Goal: Information Seeking & Learning: Learn about a topic

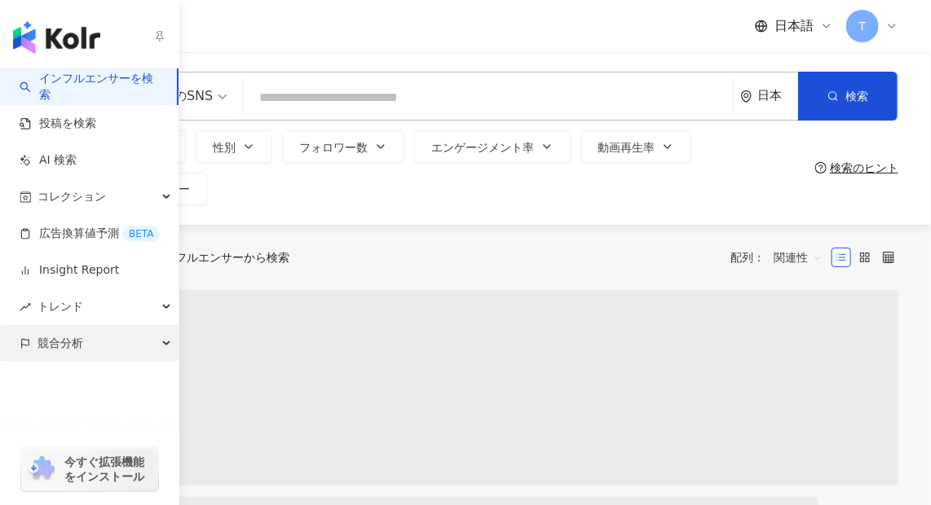
click at [99, 346] on div "競合分析" at bounding box center [89, 343] width 178 height 37
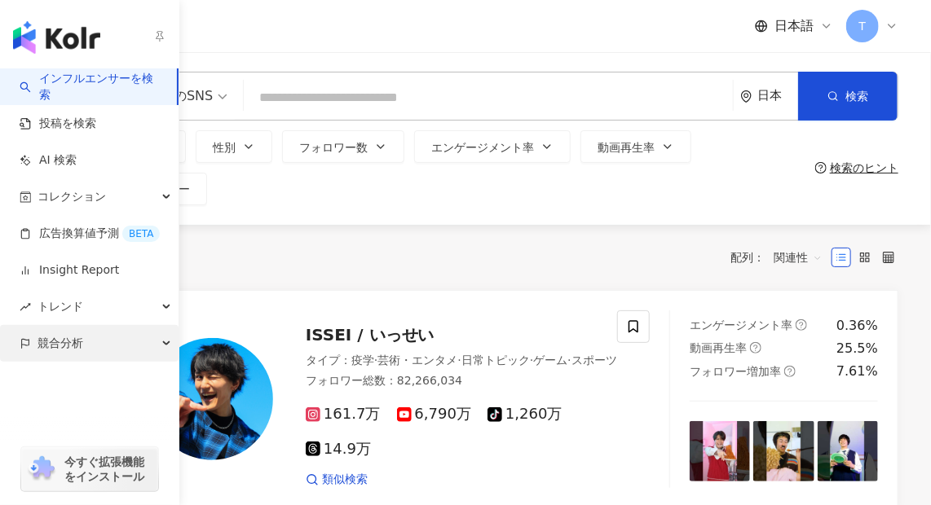
click at [68, 351] on span "競合分析" at bounding box center [60, 343] width 46 height 37
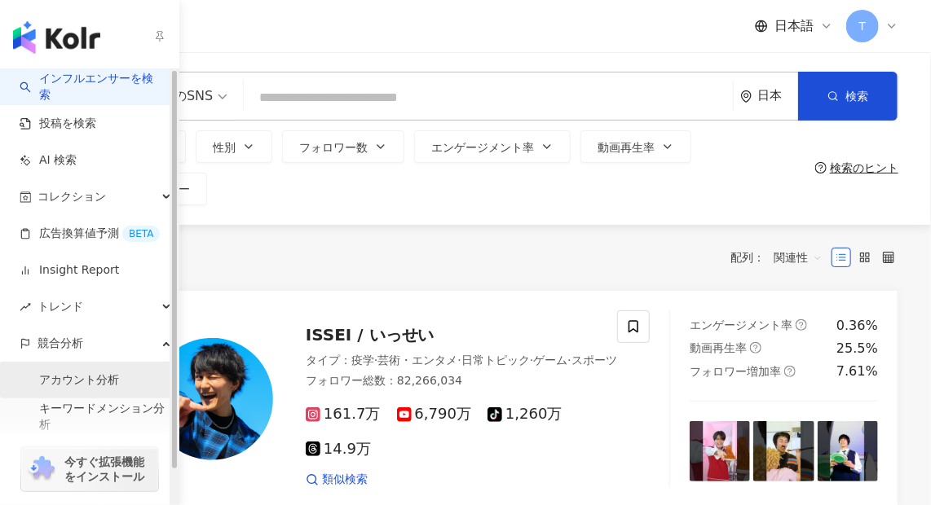
click at [81, 385] on link "アカウント分析" at bounding box center [79, 380] width 80 height 16
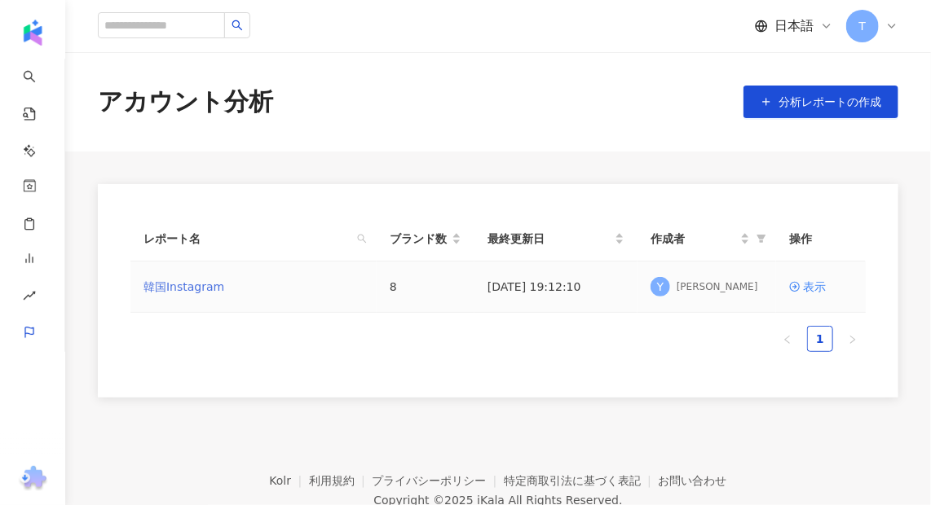
click at [206, 294] on link "韓国Instagram" at bounding box center [183, 287] width 81 height 18
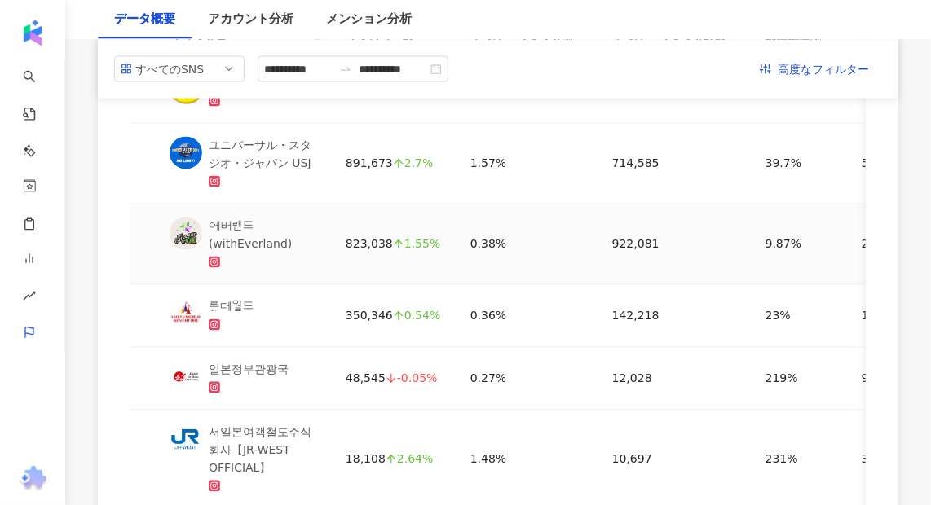
scroll to position [848, 0]
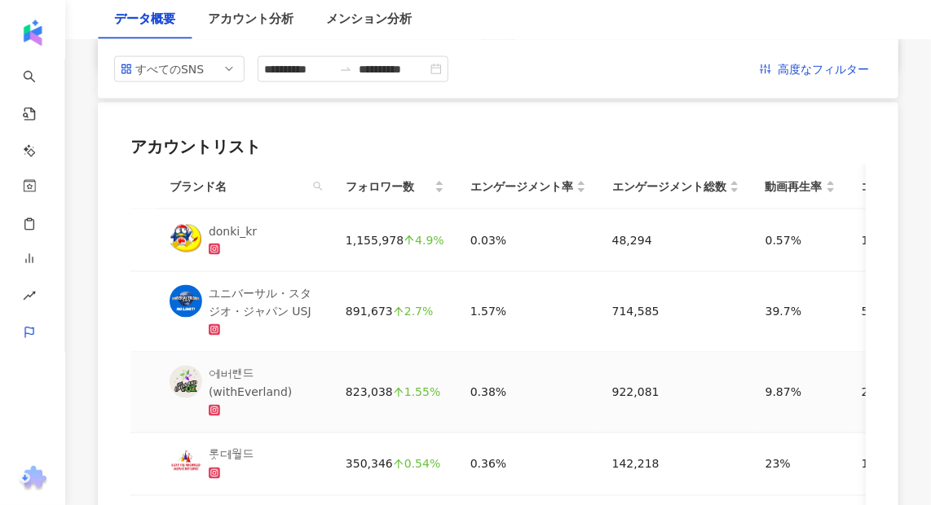
click at [257, 390] on div "에버랜드(withEverland)" at bounding box center [264, 384] width 111 height 36
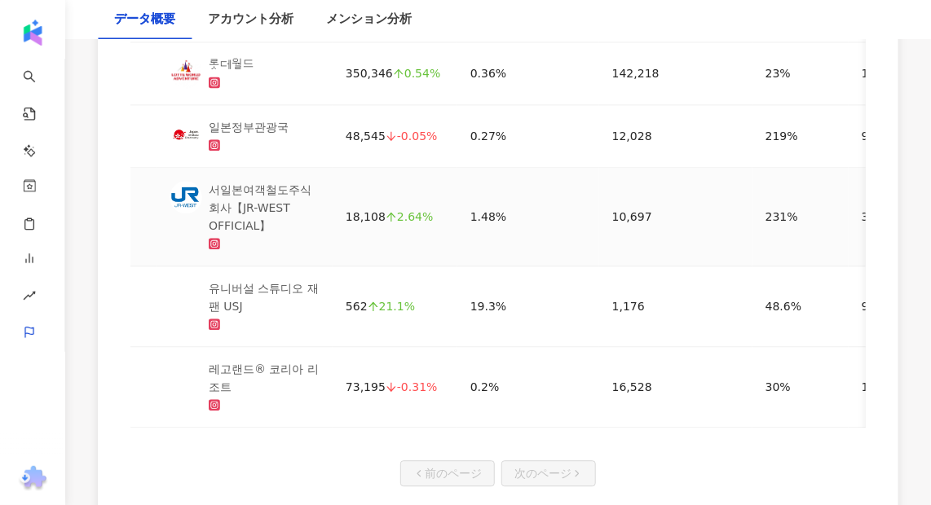
scroll to position [1292, 0]
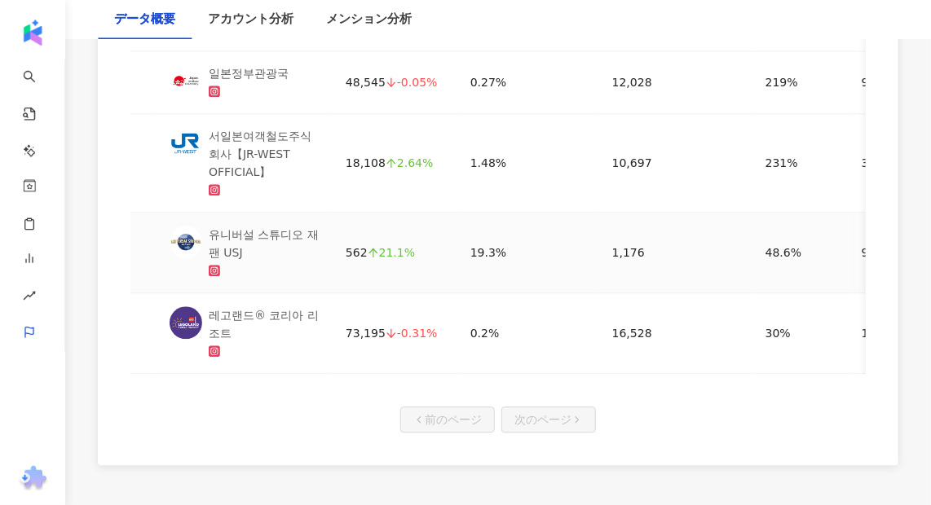
click at [245, 238] on div "유니버설 스튜디오 재팬 USJ" at bounding box center [264, 244] width 111 height 36
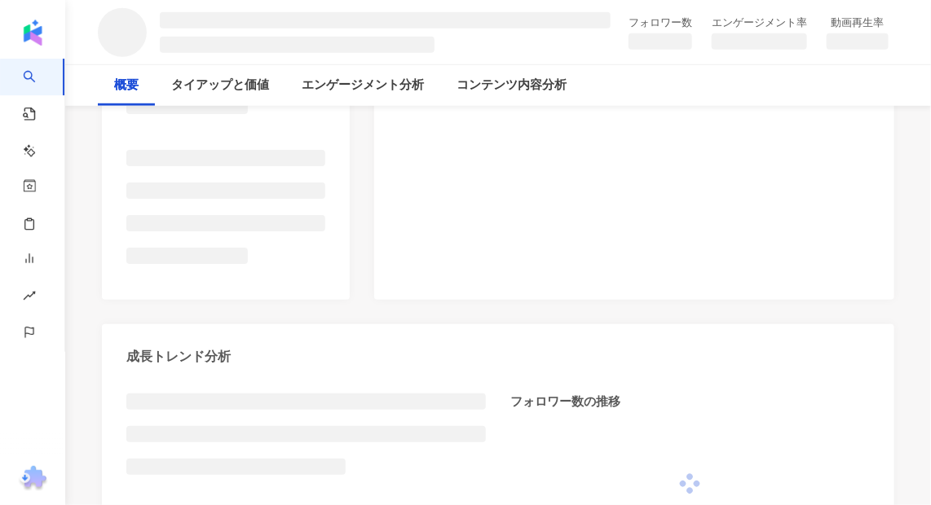
scroll to position [388, 0]
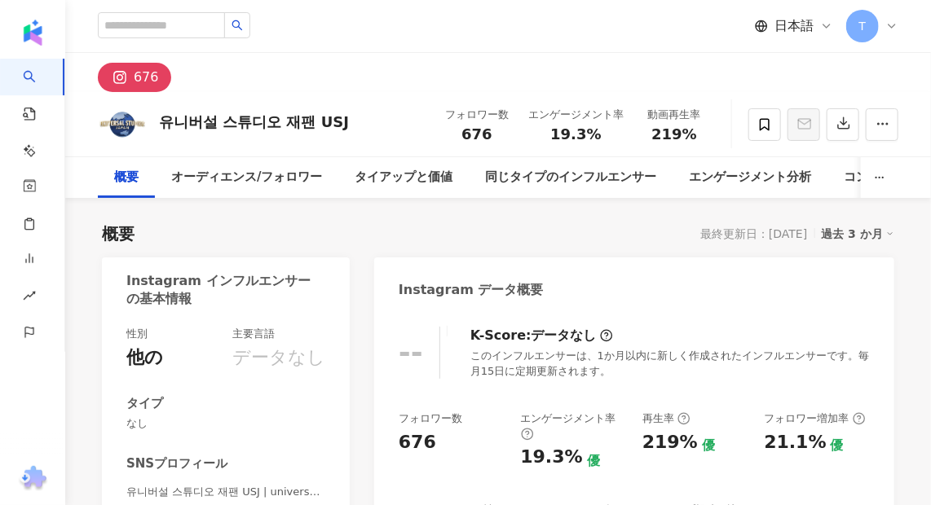
drag, startPoint x: 755, startPoint y: 239, endPoint x: 812, endPoint y: 241, distance: 57.1
click at [812, 241] on div "最終更新日：2025/09/25 過去 3 か月" at bounding box center [797, 233] width 194 height 21
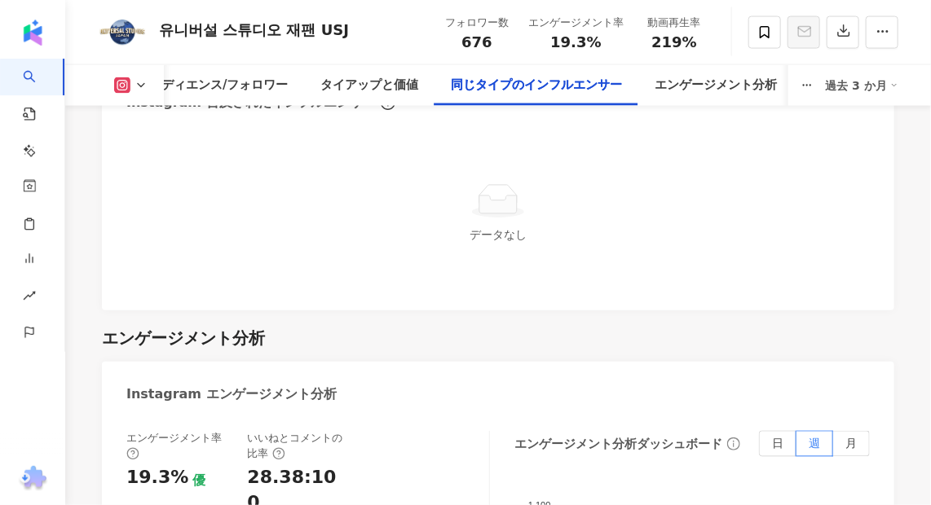
scroll to position [3269, 0]
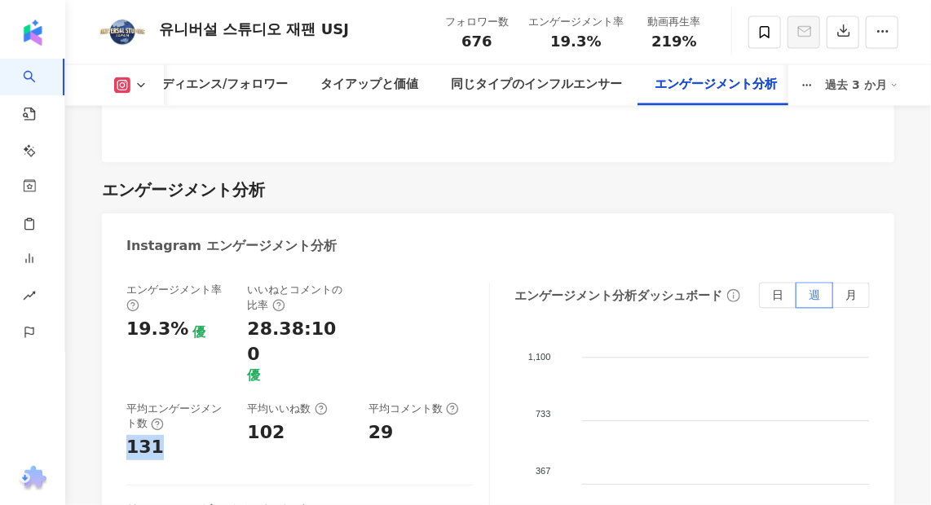
drag, startPoint x: 165, startPoint y: 368, endPoint x: 121, endPoint y: 359, distance: 44.9
click at [121, 362] on div "エンゲージメント率 19.3% 優 いいねとコメントの比率 28.38:100 優 平均エンゲージメント数 131 平均いいね数 102 平均コメント数 29…" at bounding box center [498, 479] width 792 height 427
drag, startPoint x: 121, startPoint y: 359, endPoint x: 310, endPoint y: 283, distance: 204.0
click at [310, 317] on div "28.38:100" at bounding box center [297, 342] width 101 height 51
